Goal: Task Accomplishment & Management: Complete application form

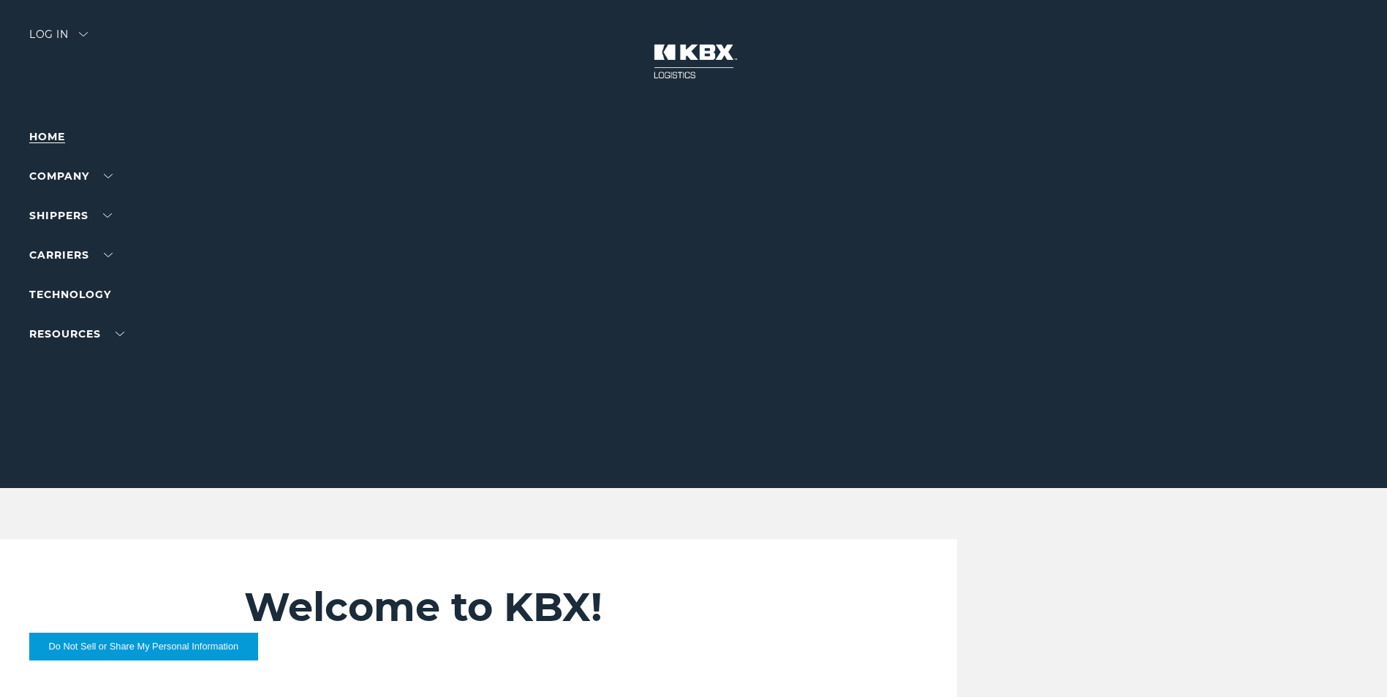
click at [55, 138] on link "Home" at bounding box center [47, 136] width 36 height 13
click at [99, 284] on link "Become a Carrier" at bounding box center [81, 282] width 105 height 11
